Goal: Task Accomplishment & Management: Manage account settings

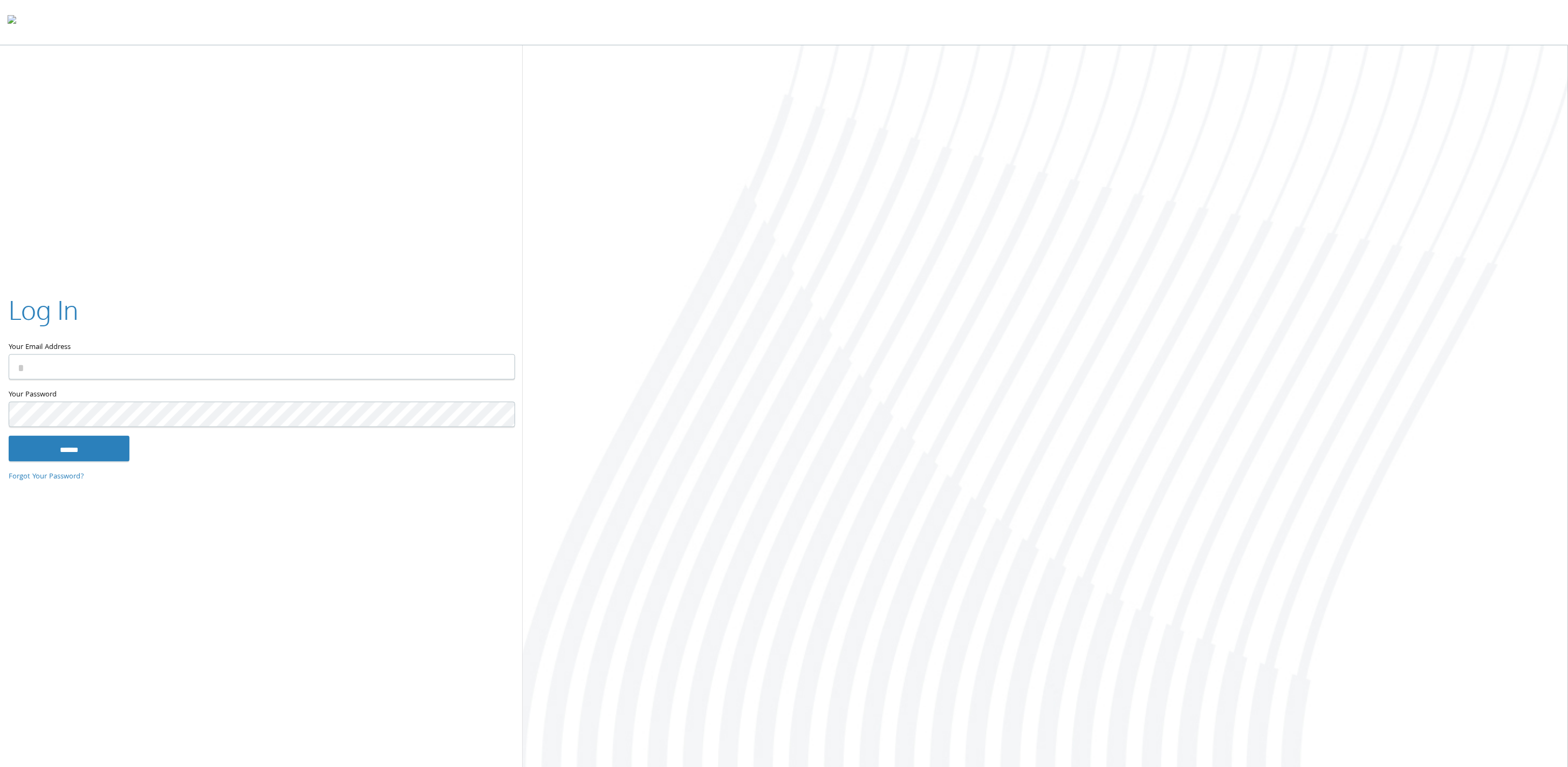
click at [265, 362] on input "Your Email Address" at bounding box center [262, 367] width 506 height 25
type input "**********"
click at [9, 435] on input "******" at bounding box center [69, 447] width 121 height 25
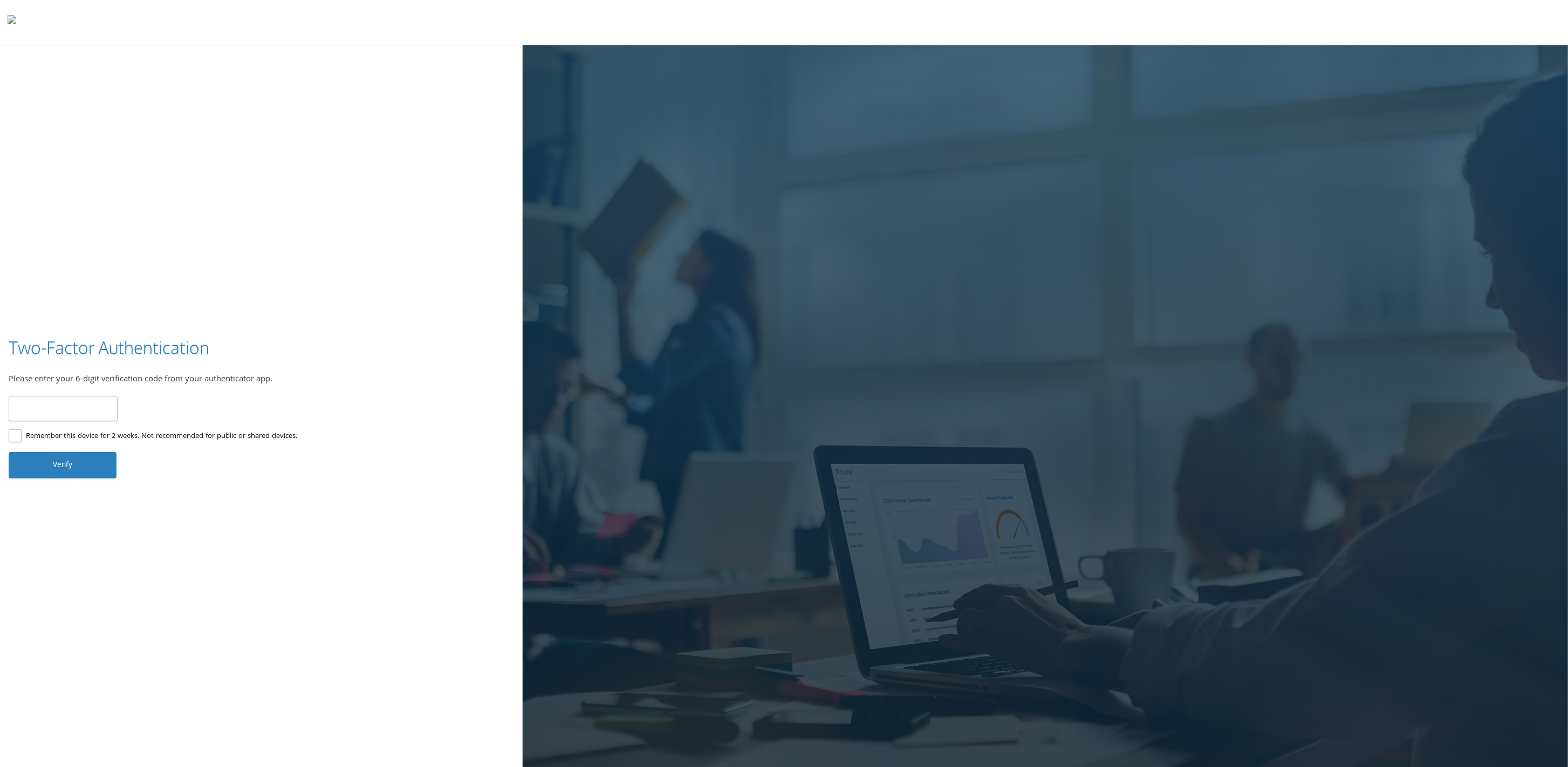
type input "******"
